Goal: Information Seeking & Learning: Learn about a topic

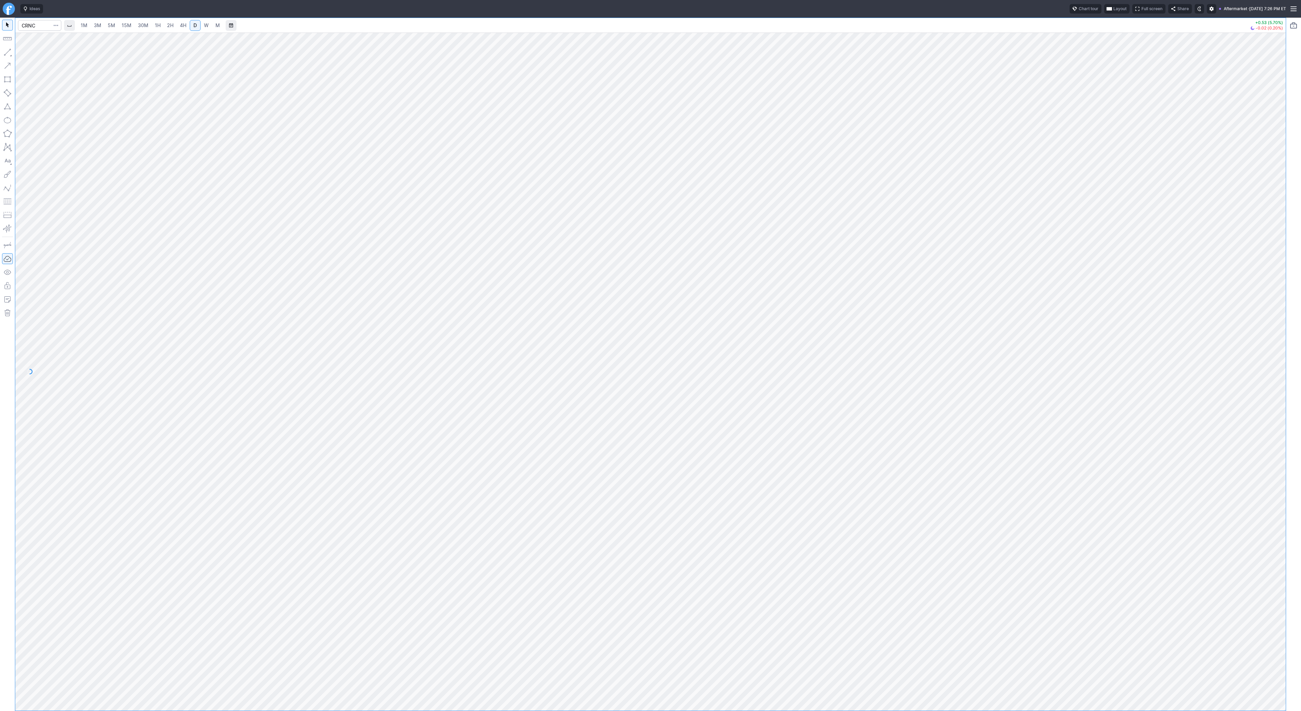
drag, startPoint x: 721, startPoint y: 219, endPoint x: 498, endPoint y: 230, distance: 223.6
click at [498, 230] on div at bounding box center [650, 364] width 1271 height 692
click at [1266, 469] on div at bounding box center [650, 372] width 1271 height 678
click at [29, 25] on input "Search" at bounding box center [39, 25] width 43 height 11
type input "coin"
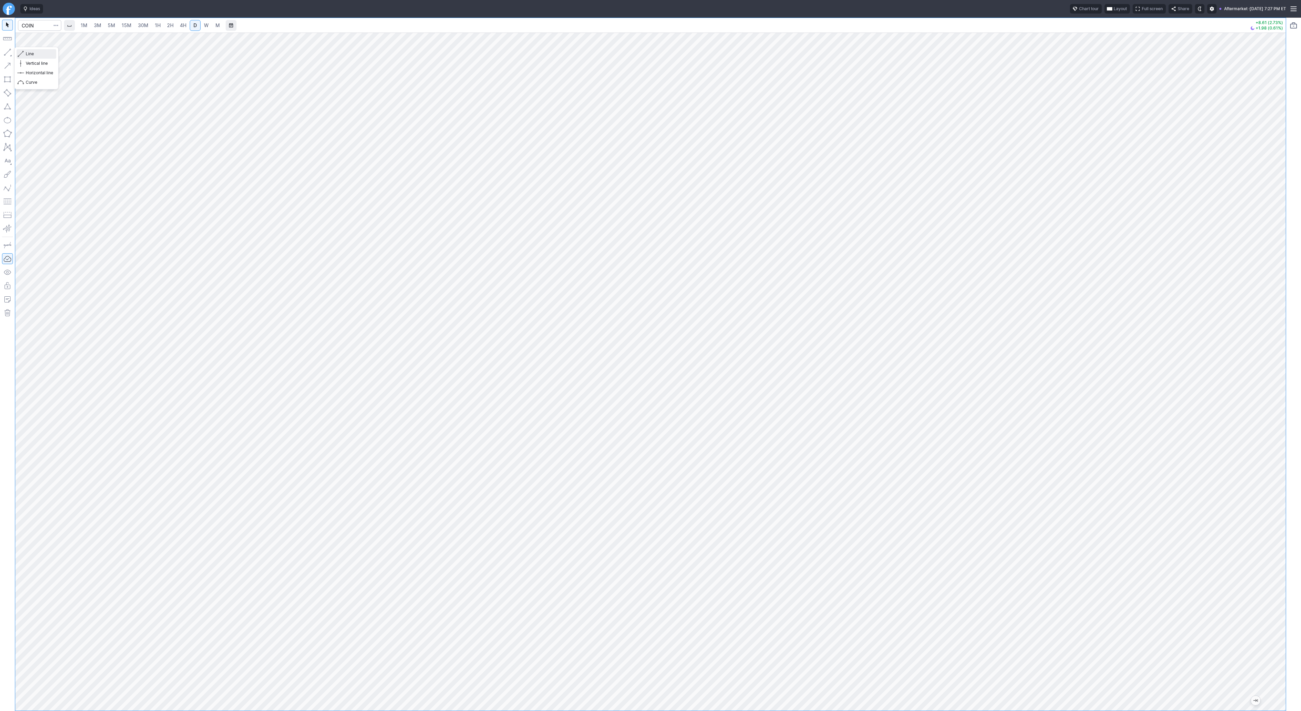
click at [26, 56] on span "Line" at bounding box center [39, 53] width 27 height 7
click at [27, 50] on span "Line" at bounding box center [39, 53] width 27 height 7
click at [12, 53] on button "button" at bounding box center [7, 52] width 11 height 11
click at [5, 49] on button "button" at bounding box center [7, 52] width 11 height 11
click at [19, 52] on button "Line" at bounding box center [37, 53] width 40 height 9
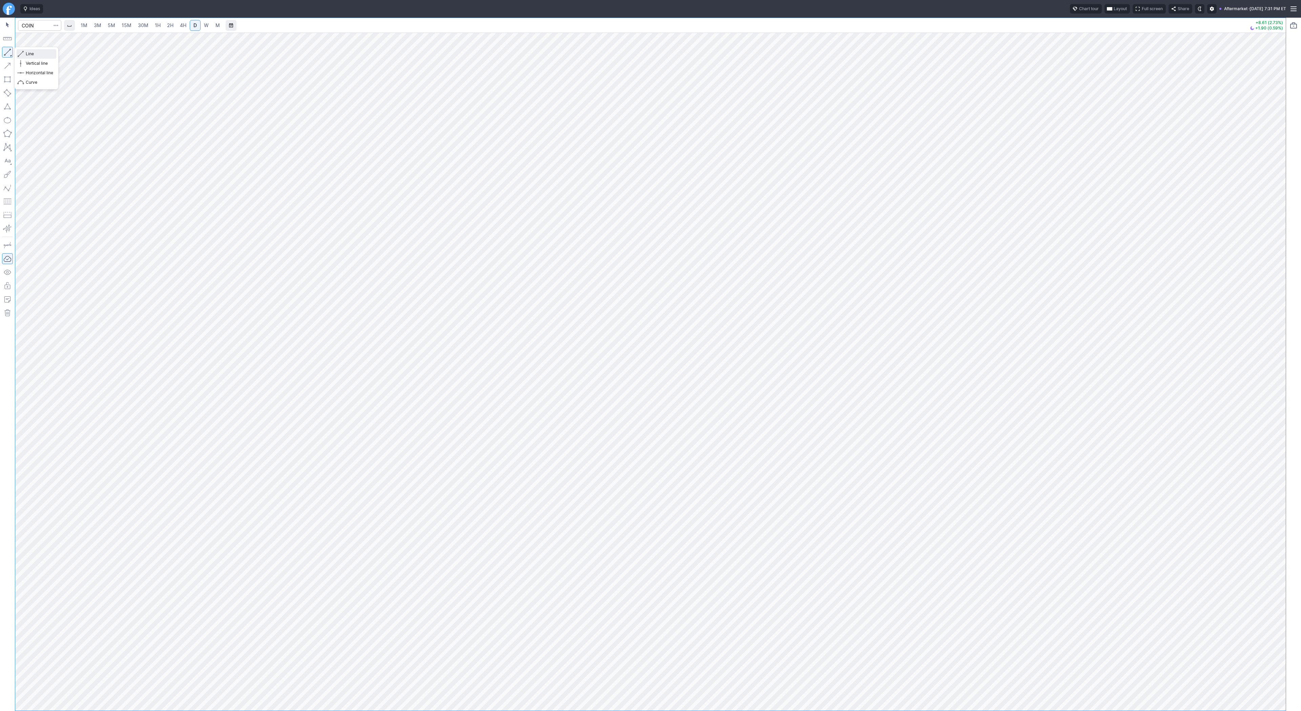
click at [26, 52] on span "Line" at bounding box center [39, 53] width 27 height 7
click at [2, 49] on button "button" at bounding box center [7, 52] width 11 height 11
click at [9, 51] on button "button" at bounding box center [7, 52] width 11 height 11
click at [34, 53] on span "Line" at bounding box center [39, 53] width 27 height 7
click at [27, 54] on span "Line" at bounding box center [39, 53] width 27 height 7
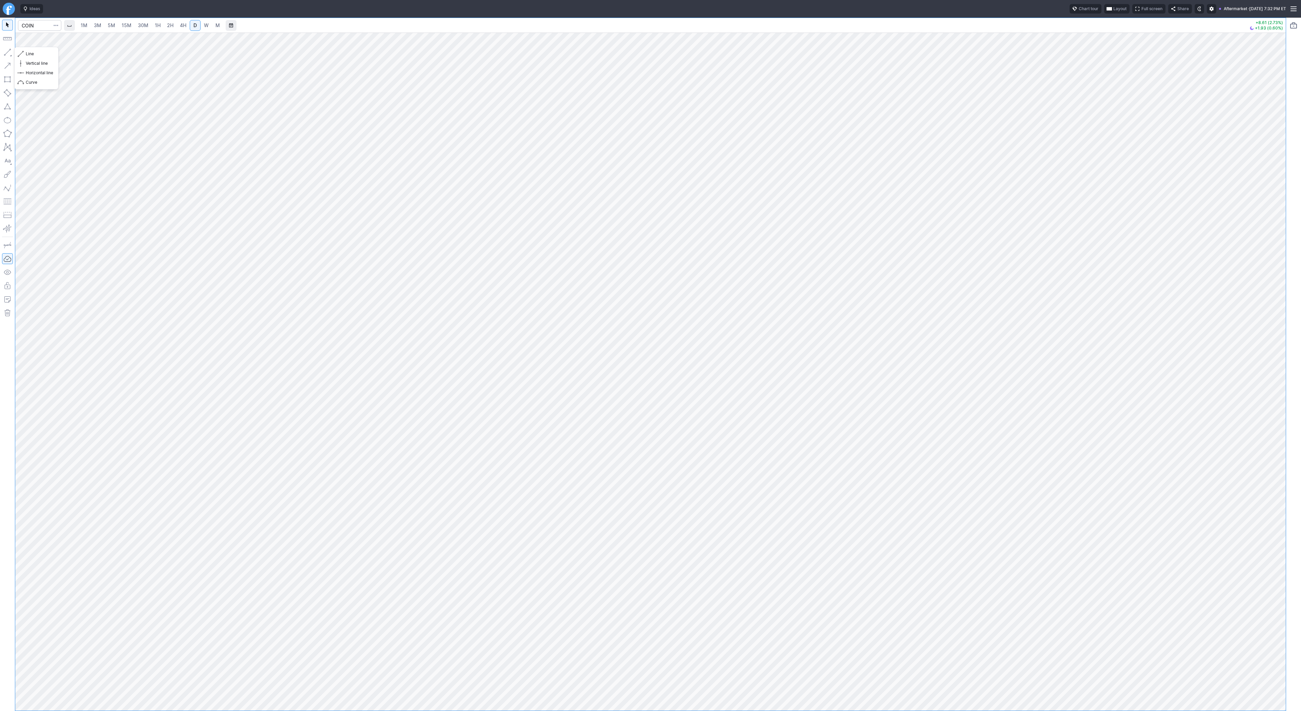
click at [5, 52] on button "button" at bounding box center [7, 52] width 11 height 11
click at [5, 50] on button "button" at bounding box center [7, 52] width 11 height 11
click at [25, 51] on button "Line" at bounding box center [37, 53] width 40 height 9
click at [27, 52] on span "Line" at bounding box center [39, 53] width 27 height 7
click at [32, 55] on span "Line" at bounding box center [39, 53] width 27 height 7
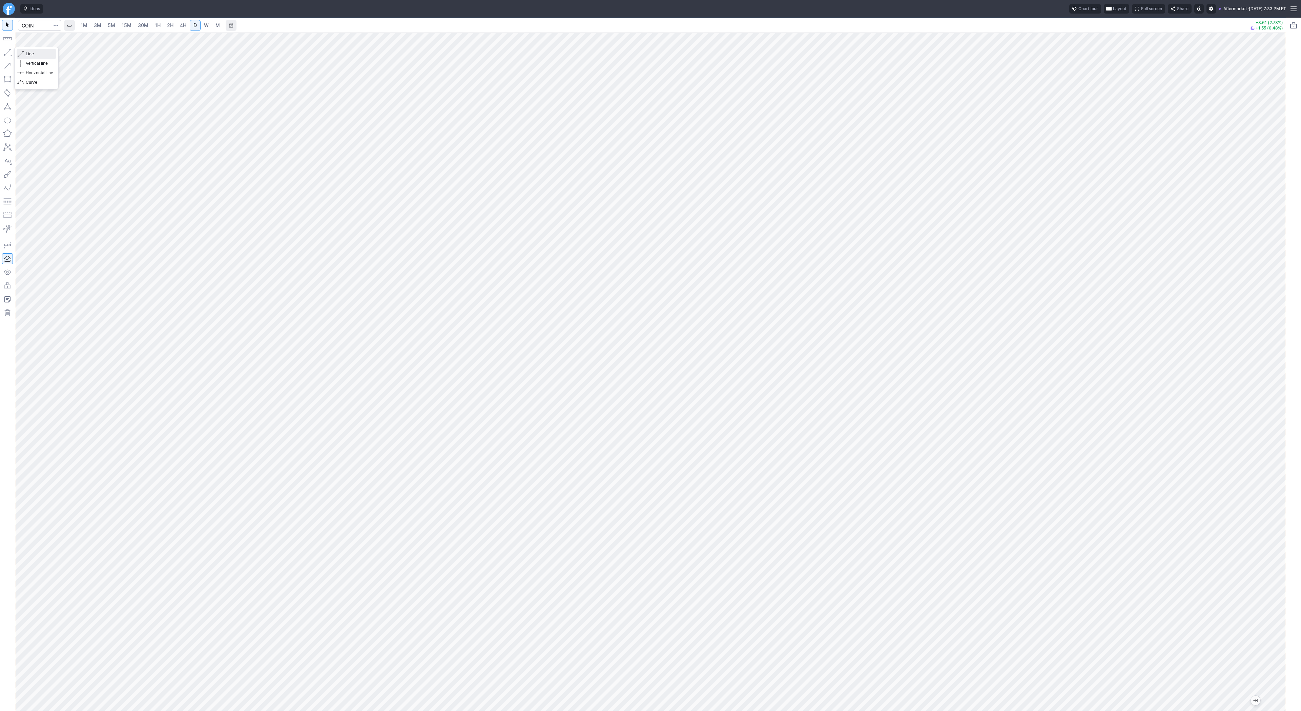
click at [35, 54] on span "Line" at bounding box center [39, 53] width 27 height 7
click at [9, 53] on button "button" at bounding box center [7, 52] width 11 height 11
click at [33, 28] on input "Search" at bounding box center [39, 25] width 43 height 11
type input "bmnr"
click at [36, 53] on span "Line" at bounding box center [39, 53] width 27 height 7
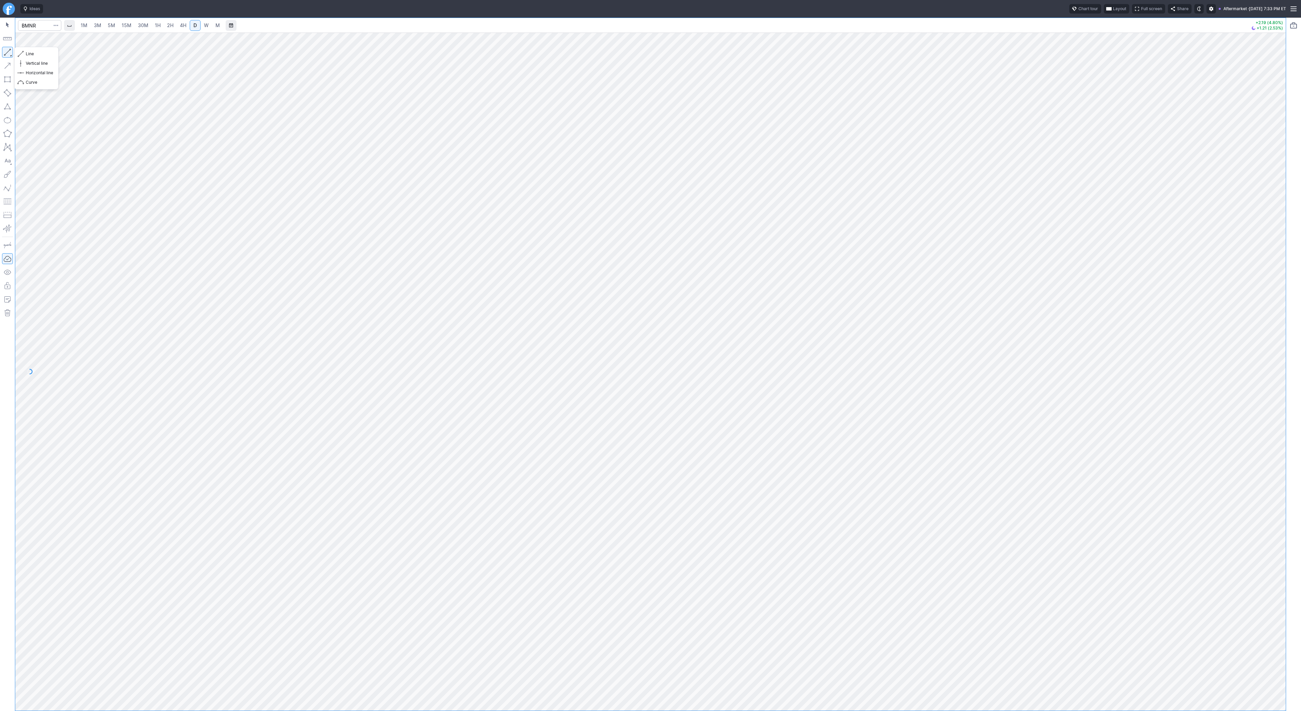
click at [7, 55] on button "button" at bounding box center [7, 52] width 11 height 11
click at [8, 55] on button "button" at bounding box center [7, 52] width 11 height 11
click at [6, 50] on button "button" at bounding box center [7, 52] width 11 height 11
click at [30, 54] on span "Line" at bounding box center [39, 53] width 27 height 7
click at [8, 51] on button "button" at bounding box center [7, 52] width 11 height 11
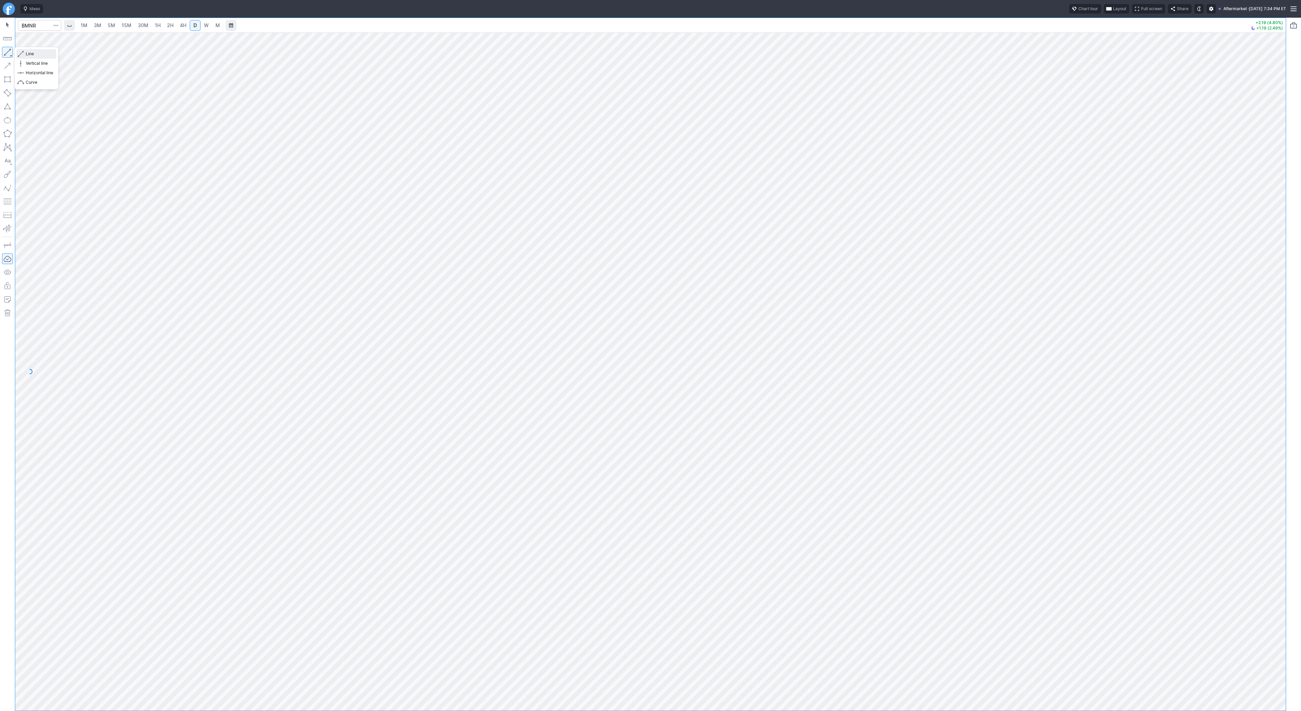
drag, startPoint x: 48, startPoint y: 52, endPoint x: 54, endPoint y: 76, distance: 24.7
click at [48, 52] on span "Line" at bounding box center [39, 53] width 27 height 7
click at [1300, 196] on div at bounding box center [1293, 364] width 15 height 693
click at [113, 25] on span "5M" at bounding box center [111, 25] width 7 height 6
click at [138, 23] on span "30M" at bounding box center [143, 25] width 11 height 6
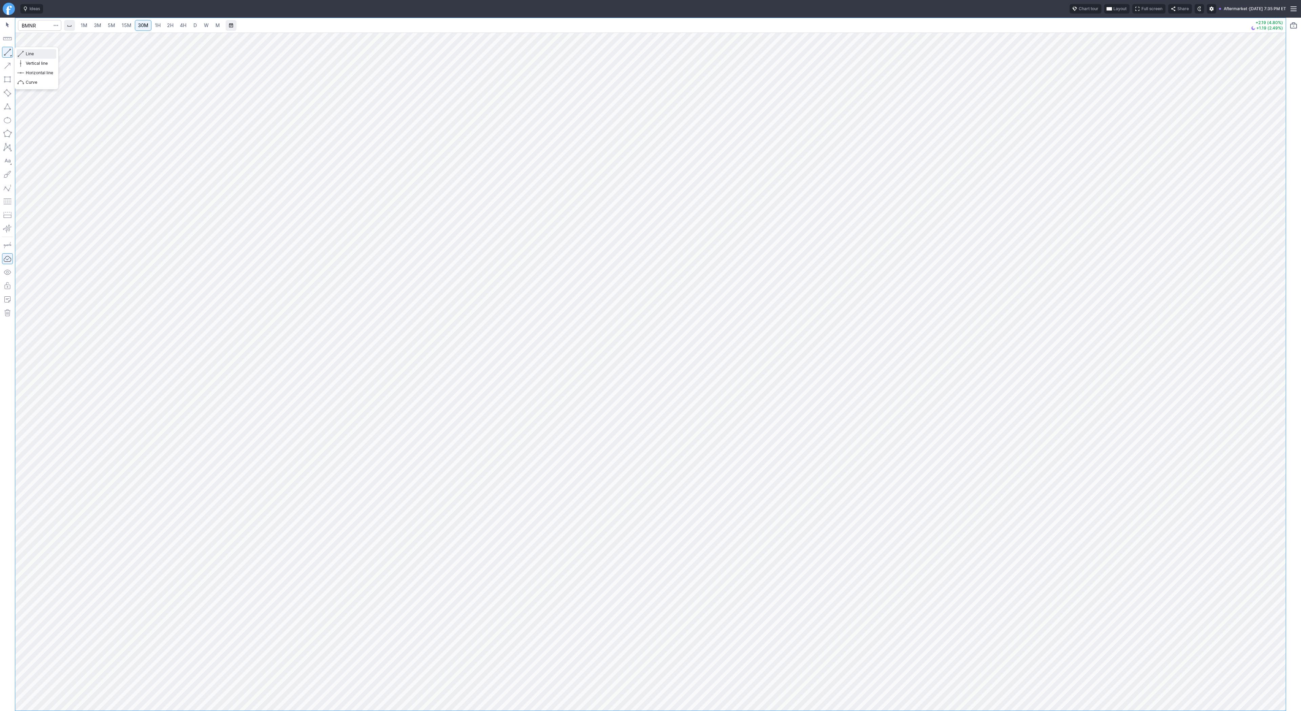
click at [18, 53] on button "Line" at bounding box center [37, 53] width 40 height 9
click at [10, 50] on button "button" at bounding box center [7, 52] width 11 height 11
click at [37, 55] on span "Line" at bounding box center [39, 53] width 27 height 7
click at [26, 52] on span "Line" at bounding box center [39, 53] width 27 height 7
drag, startPoint x: 34, startPoint y: 54, endPoint x: 54, endPoint y: 65, distance: 22.3
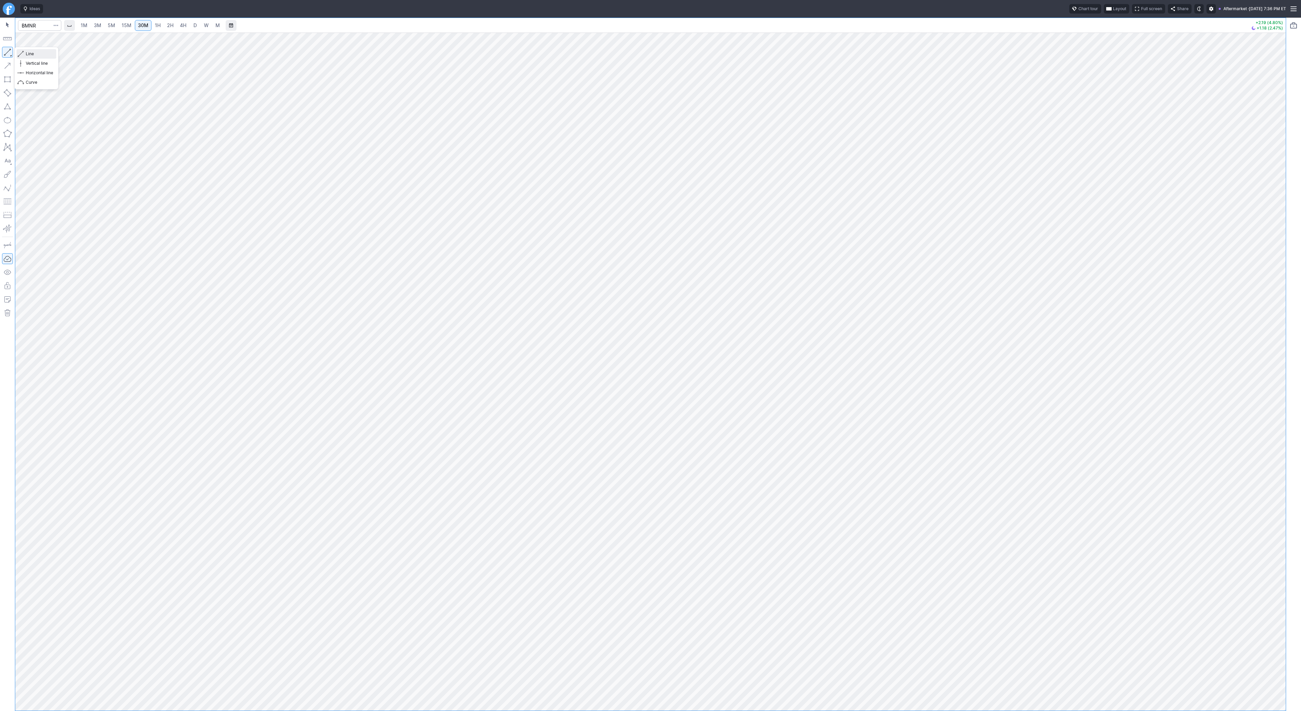
click at [34, 55] on span "Line" at bounding box center [39, 53] width 27 height 7
drag, startPoint x: 20, startPoint y: 53, endPoint x: 40, endPoint y: 66, distance: 23.3
click at [21, 54] on span "button" at bounding box center [22, 53] width 4 height 9
click at [41, 24] on input "Search" at bounding box center [39, 25] width 43 height 11
type input "crnc"
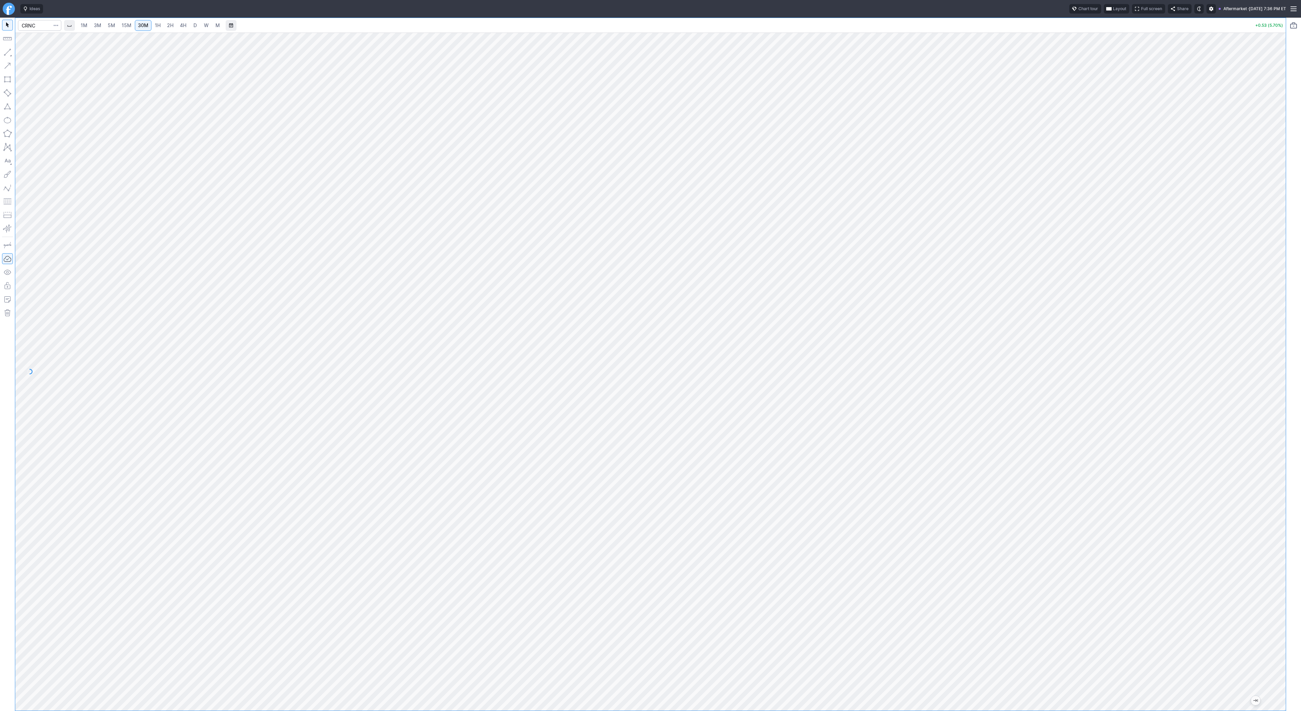
click at [171, 25] on span "2H" at bounding box center [170, 25] width 6 height 6
click at [185, 26] on link "4H" at bounding box center [183, 25] width 13 height 11
click at [193, 25] on span "D" at bounding box center [194, 25] width 3 height 6
click at [1261, 437] on div at bounding box center [650, 372] width 1271 height 678
drag, startPoint x: 1282, startPoint y: 464, endPoint x: 1284, endPoint y: 373, distance: 90.9
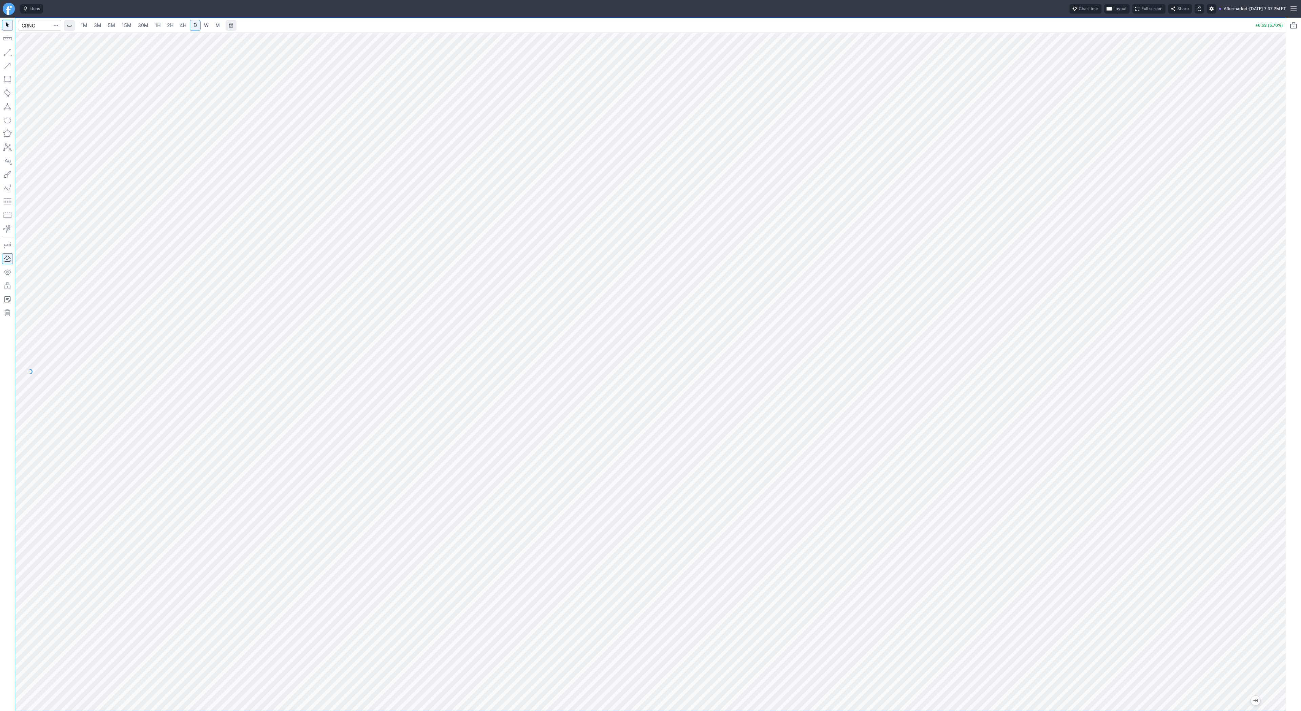
click at [1285, 372] on div at bounding box center [1279, 369] width 14 height 661
click at [27, 53] on span "Line" at bounding box center [39, 53] width 27 height 7
click at [24, 53] on button "Line" at bounding box center [37, 53] width 40 height 9
click at [1268, 276] on div at bounding box center [650, 372] width 1271 height 678
click at [10, 51] on button "button" at bounding box center [7, 52] width 11 height 11
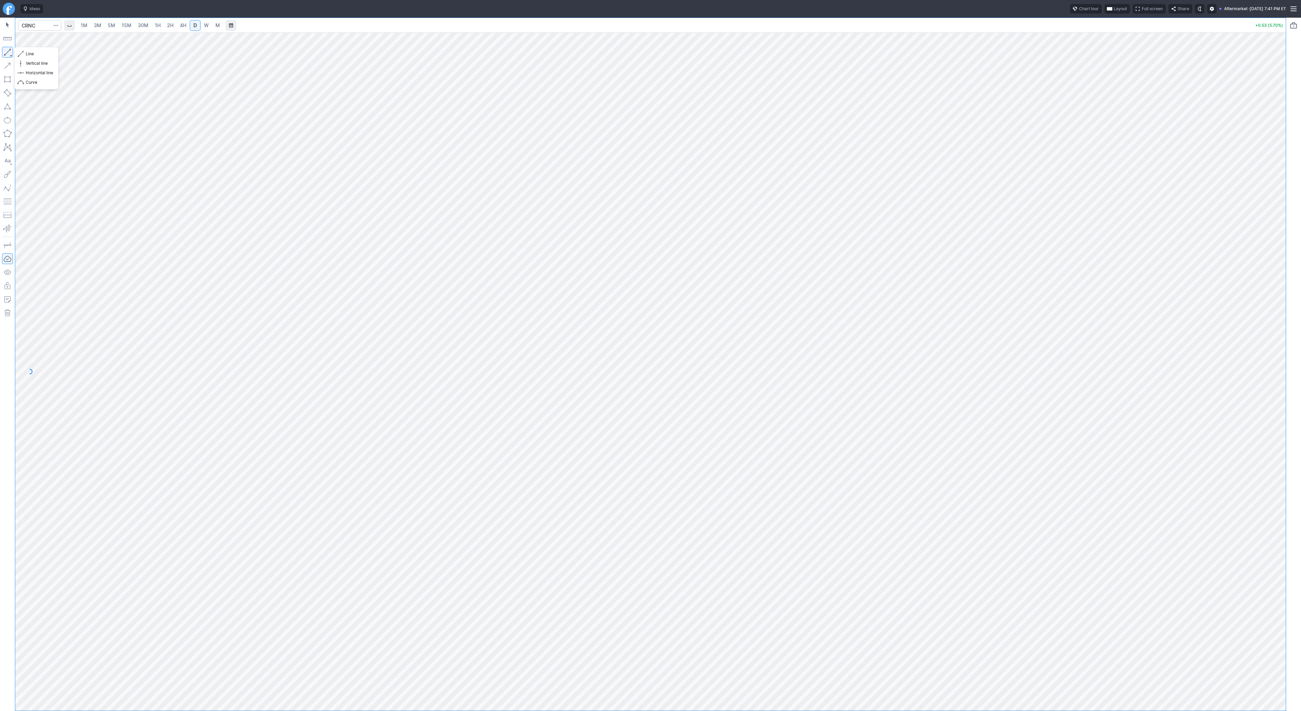
click at [7, 50] on button "button" at bounding box center [7, 52] width 11 height 11
click at [23, 24] on input "Search" at bounding box center [39, 25] width 43 height 11
type input "bmnr"
click at [152, 26] on link "1H" at bounding box center [158, 25] width 12 height 11
drag, startPoint x: 7, startPoint y: 50, endPoint x: 7, endPoint y: 55, distance: 4.1
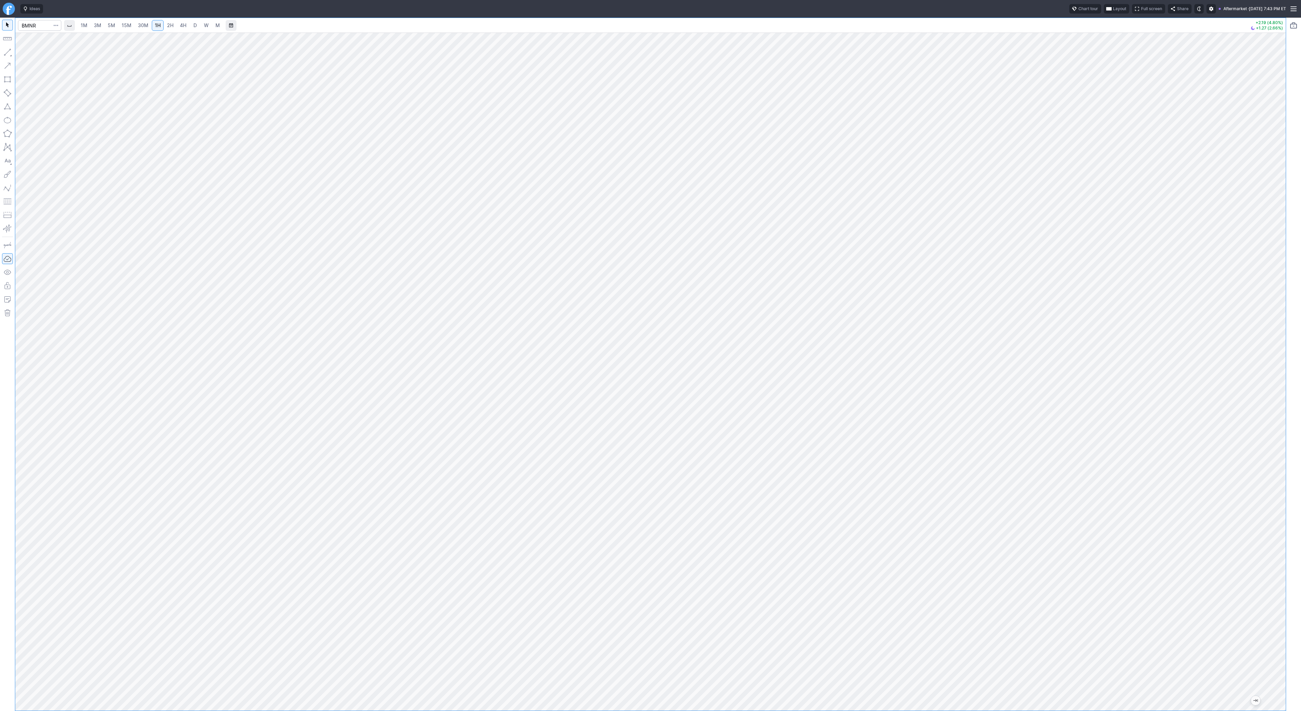
click at [7, 51] on button "button" at bounding box center [7, 52] width 11 height 11
click at [39, 28] on input "Search" at bounding box center [39, 25] width 43 height 11
type input "tem"
click at [190, 24] on link "D" at bounding box center [195, 25] width 11 height 11
click at [1269, 348] on div at bounding box center [650, 372] width 1271 height 678
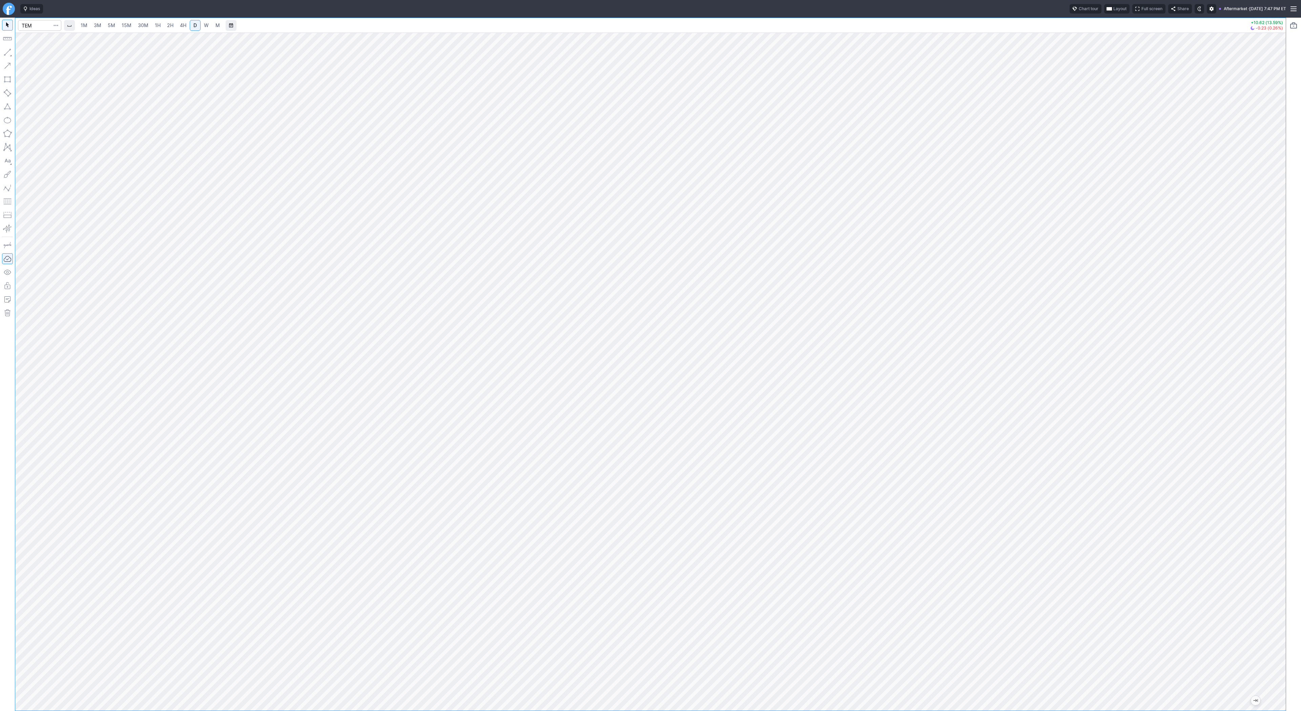
drag, startPoint x: 1279, startPoint y: 365, endPoint x: 1279, endPoint y: 564, distance: 198.9
click at [1281, 572] on div at bounding box center [1279, 369] width 14 height 661
click at [208, 26] on link "W" at bounding box center [206, 25] width 11 height 11
click at [1257, 450] on div at bounding box center [650, 372] width 1271 height 678
click at [193, 23] on span "D" at bounding box center [195, 25] width 5 height 7
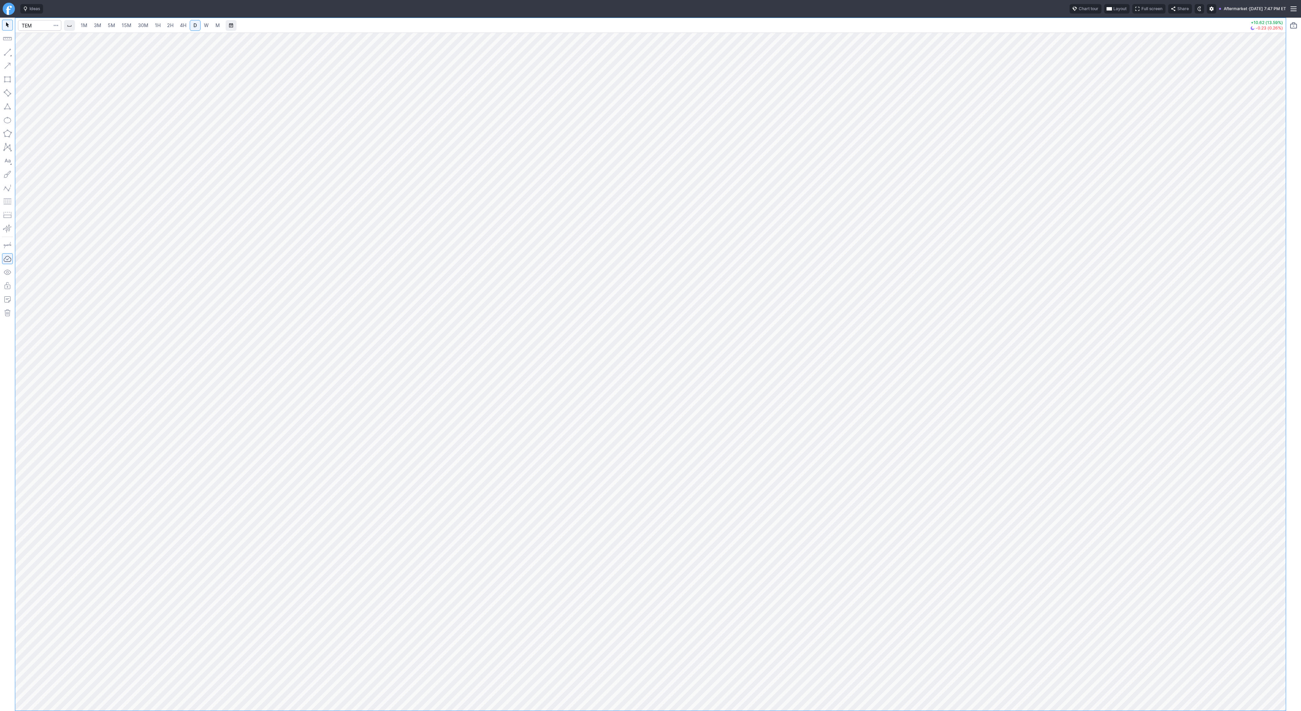
drag, startPoint x: 1277, startPoint y: 303, endPoint x: 1283, endPoint y: 469, distance: 166.2
click at [1286, 509] on div "1M 3M 5M 15M 30M 1H 2H 4H D W M +10.62 (13.59%) -0.23 (0.26%)" at bounding box center [650, 364] width 1301 height 693
click at [23, 52] on span "button" at bounding box center [22, 53] width 4 height 9
click at [34, 26] on input "Search" at bounding box center [39, 25] width 43 height 11
type input "crnc"
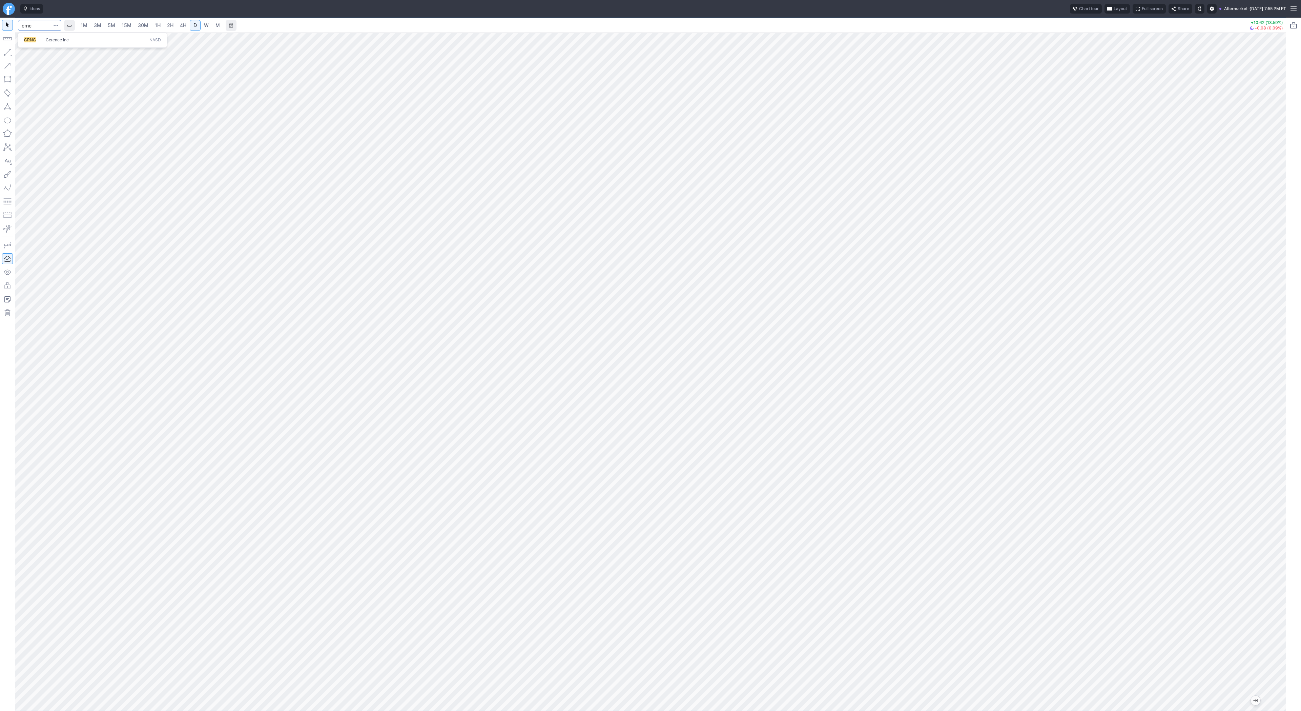
click at [35, 40] on span "CRNC" at bounding box center [30, 39] width 12 height 5
click at [1261, 321] on div at bounding box center [650, 372] width 1271 height 678
click at [32, 25] on input "Search" at bounding box center [39, 25] width 43 height 11
type input "bmnr"
drag, startPoint x: 1282, startPoint y: 348, endPoint x: 1301, endPoint y: 479, distance: 133.2
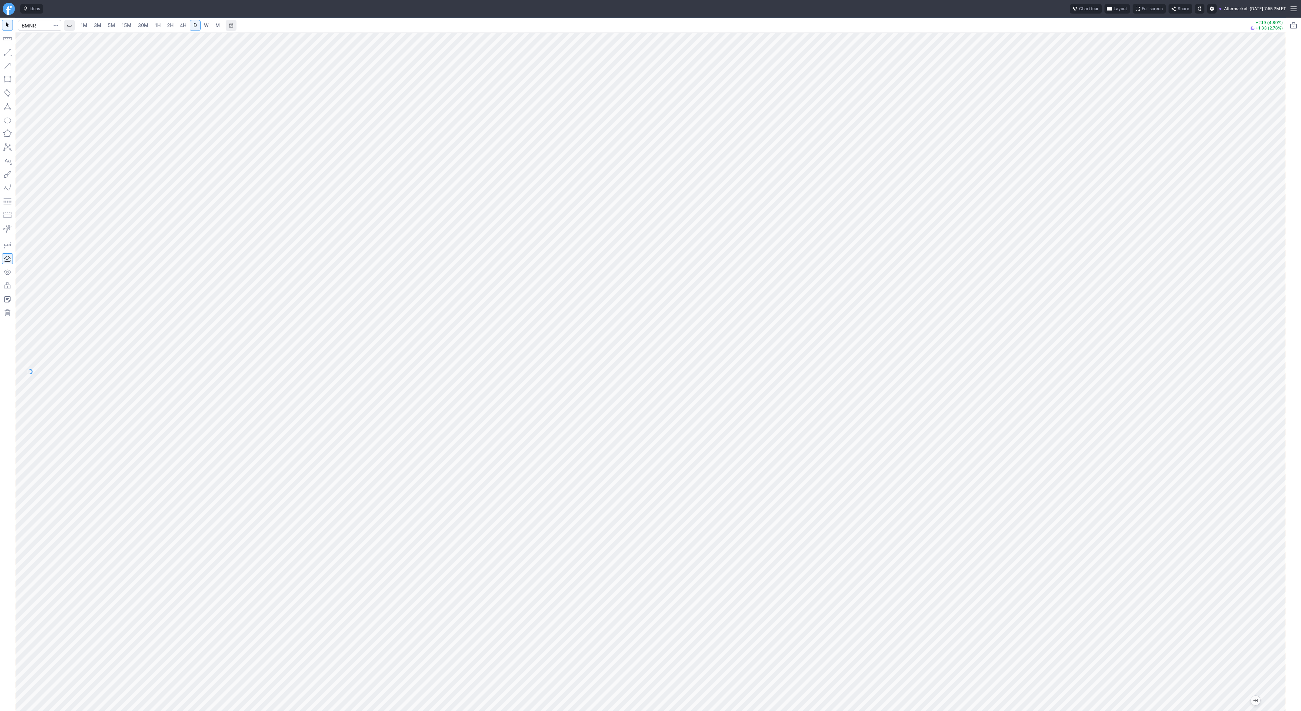
click at [1301, 479] on div "1M 3M 5M 15M 30M 1H 2H 4H D W M +2.19 (4.80%) +1.33 (2.78%)" at bounding box center [650, 364] width 1301 height 693
